Goal: Information Seeking & Learning: Stay updated

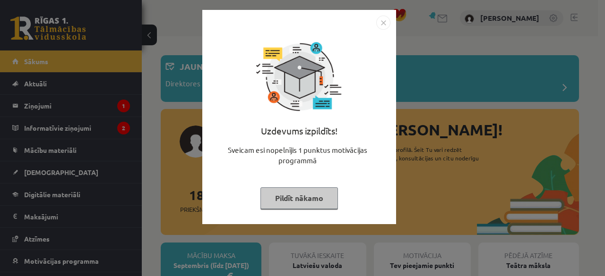
click at [326, 198] on button "Pildīt nākamo" at bounding box center [298, 199] width 77 height 22
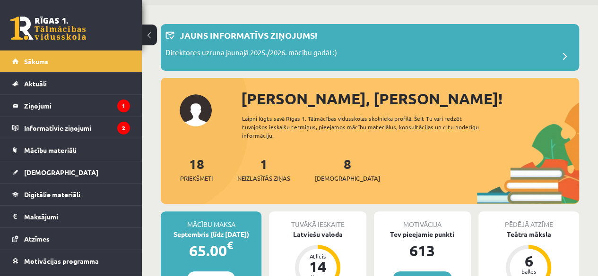
scroll to position [38, 0]
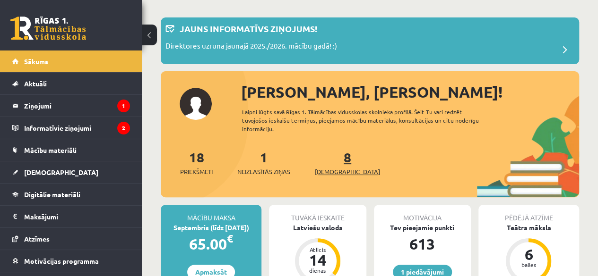
click at [332, 171] on span "[DEMOGRAPHIC_DATA]" at bounding box center [347, 171] width 65 height 9
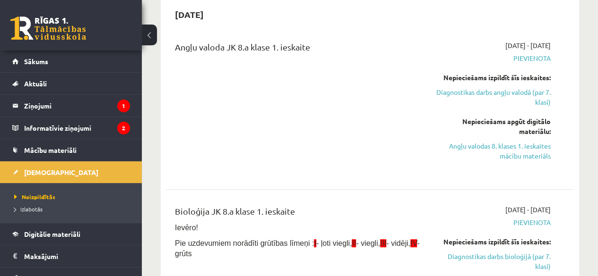
scroll to position [63, 0]
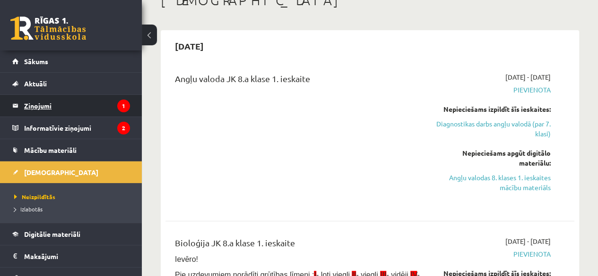
click at [64, 109] on legend "Ziņojumi 1" at bounding box center [77, 106] width 106 height 22
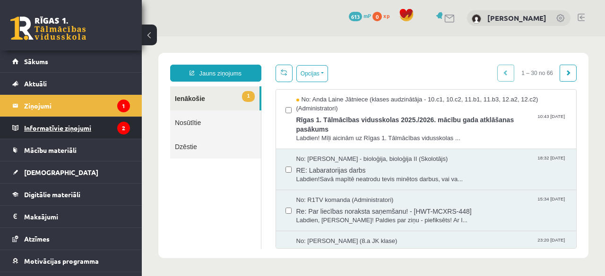
click at [72, 131] on legend "Informatīvie ziņojumi 2" at bounding box center [77, 128] width 106 height 22
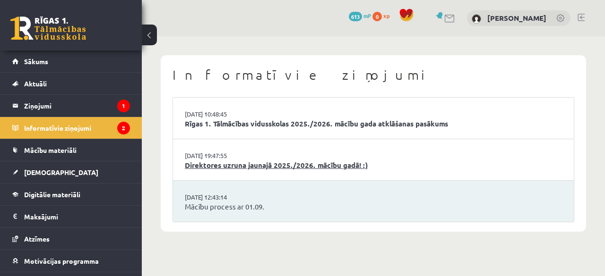
click at [235, 167] on link "Direktores uzruna jaunajā 2025./2026. mācību gadā! :)" at bounding box center [373, 165] width 377 height 11
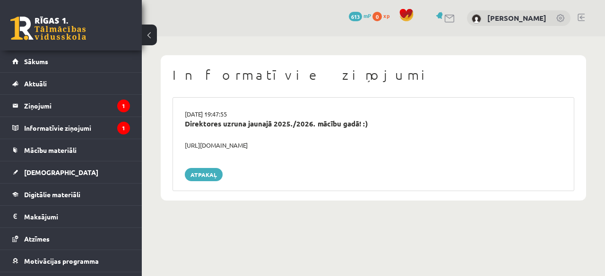
click at [208, 147] on div "[URL][DOMAIN_NAME]" at bounding box center [373, 145] width 391 height 9
click at [186, 142] on div "[URL][DOMAIN_NAME]" at bounding box center [373, 145] width 391 height 9
copy div "[URL][DOMAIN_NAME]"
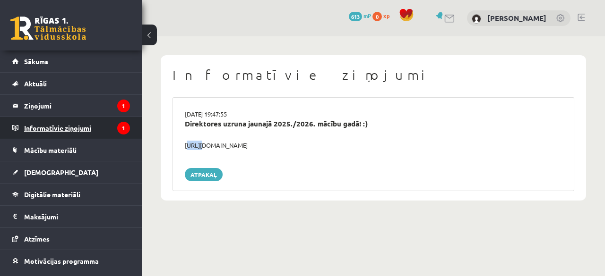
click at [72, 127] on legend "Informatīvie ziņojumi 1" at bounding box center [77, 128] width 106 height 22
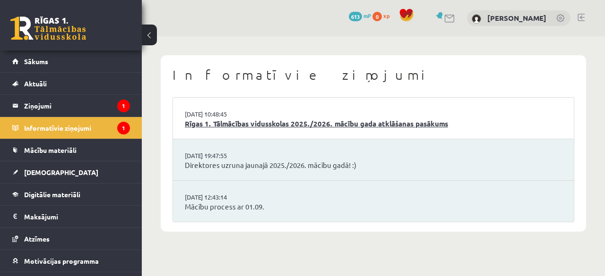
click at [264, 123] on link "Rīgas 1. Tālmācības vidusskolas 2025./2026. mācību gada atklāšanas pasākums" at bounding box center [373, 124] width 377 height 11
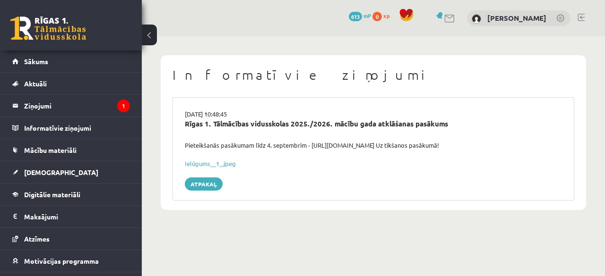
click at [189, 145] on div "Pieteikšanās pasākumam līdz 4. septembrim - https://forms.gle/3LWjJyadUWzknJDe9…" at bounding box center [373, 145] width 391 height 9
click at [334, 145] on div "Pieteikšanās pasākumam līdz 4. septembrim - https://forms.gle/3LWjJyadUWzknJDe9…" at bounding box center [373, 145] width 391 height 9
click at [321, 144] on div "Pieteikšanās pasākumam līdz 4. septembrim - https://forms.gle/3LWjJyadUWzknJDe9…" at bounding box center [373, 145] width 391 height 9
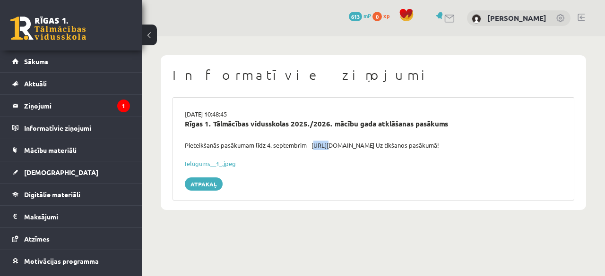
click at [321, 144] on div "Pieteikšanās pasākumam līdz 4. septembrim - https://forms.gle/3LWjJyadUWzknJDe9…" at bounding box center [373, 145] width 391 height 9
click at [45, 173] on span "[DEMOGRAPHIC_DATA]" at bounding box center [61, 172] width 74 height 9
